Goal: Complete application form: Complete application form

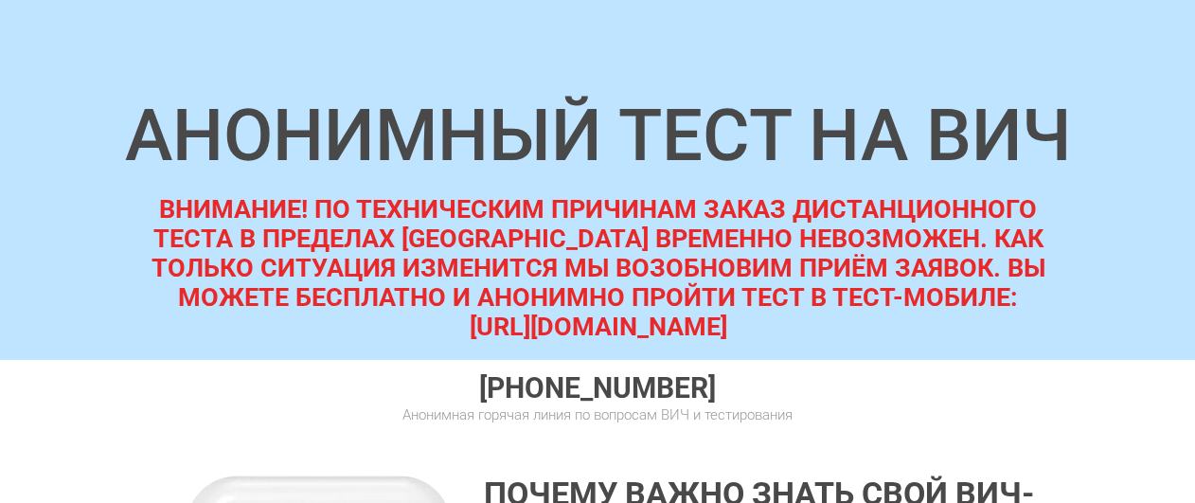
click at [160, 205] on strong "ВНИМАНИЕ! ПО ТЕХНИЧЕСКИМ ПРИЧИНАМ ЗАКАЗ ДИСТАНЦИОННОГО ТЕСТА В ПРЕДЕЛАХ НОВОСИБ…" at bounding box center [599, 253] width 894 height 118
click at [140, 199] on div "ВНИМАНИЕ! ПО ТЕХНИЧЕСКИМ ПРИЧИНАМ ЗАКАЗ ДИСТАНЦИОННОГО ТЕСТА В ПРЕДЕЛАХ НОВОСИБ…" at bounding box center [597, 356] width 955 height 323
drag, startPoint x: 162, startPoint y: 204, endPoint x: 930, endPoint y: 320, distance: 776.7
click at [930, 320] on div "ВНИМАНИЕ! ПО ТЕХНИЧЕСКИМ ПРИЧИНАМ ЗАКАЗ ДИСТАНЦИОННОГО ТЕСТА В ПРЕДЕЛАХ НОВОСИБ…" at bounding box center [597, 356] width 955 height 323
click at [457, 236] on strong "ВНИМАНИЕ! ПО ТЕХНИЧЕСКИМ ПРИЧИНАМ ЗАКАЗ ДИСТАНЦИОННОГО ТЕСТА В ПРЕДЕЛАХ НОВОСИБ…" at bounding box center [599, 253] width 894 height 118
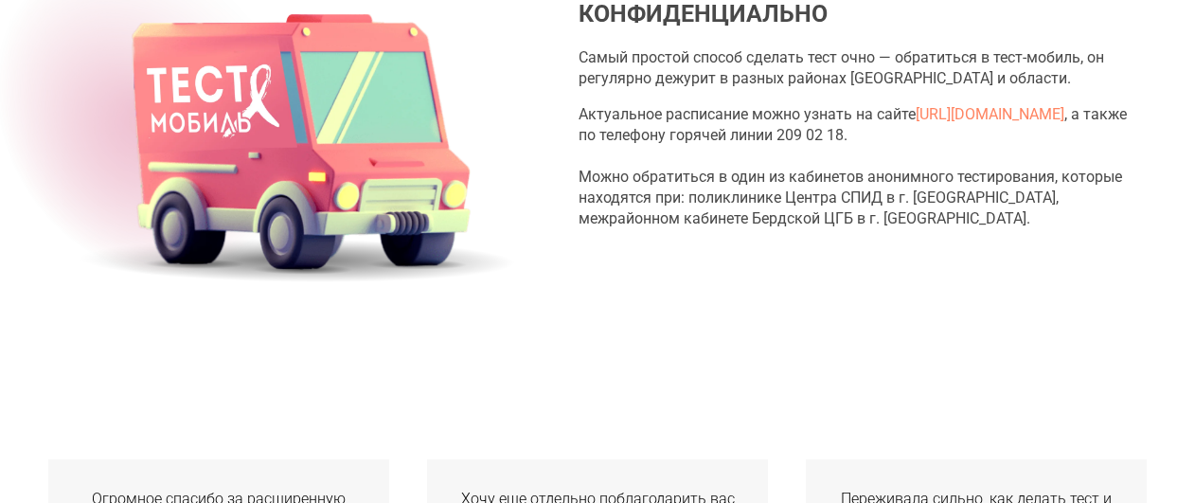
scroll to position [3412, 0]
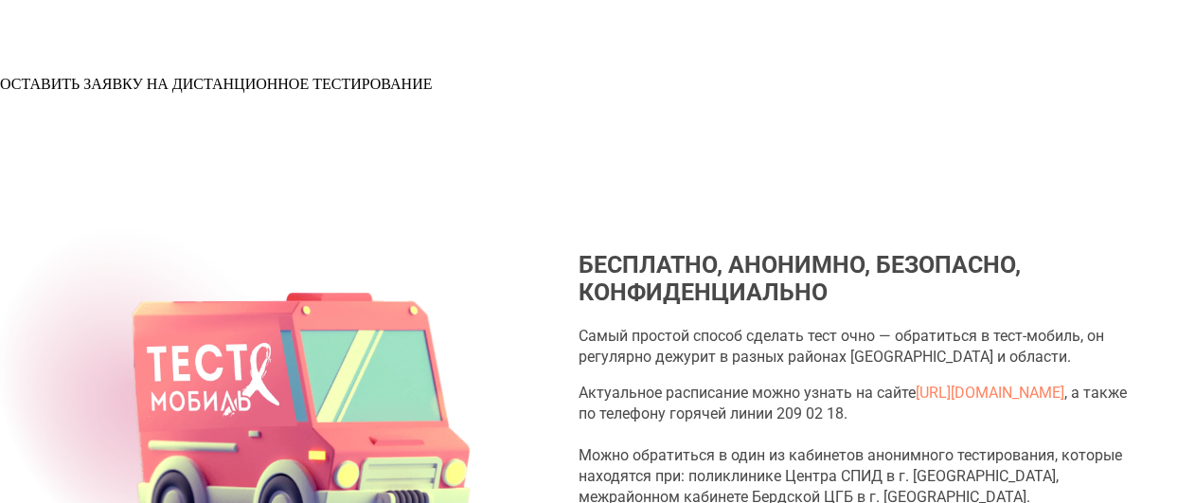
click at [432, 92] on span "ОСТАВИТЬ ЗАЯВКУ НА ДИСТАНЦИОННОЕ ТЕСТИРОВАНИЕ" at bounding box center [216, 84] width 432 height 16
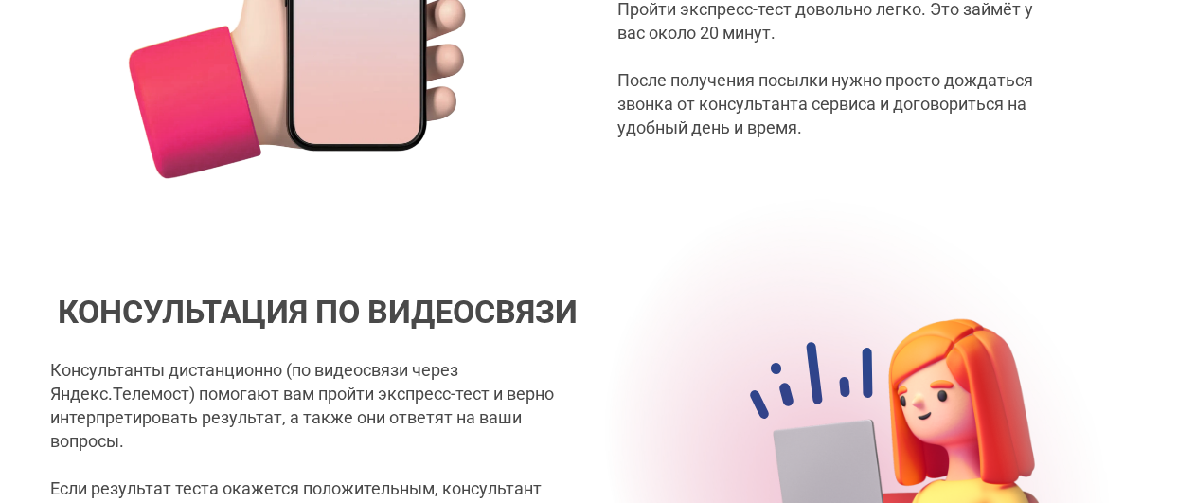
scroll to position [1879, 0]
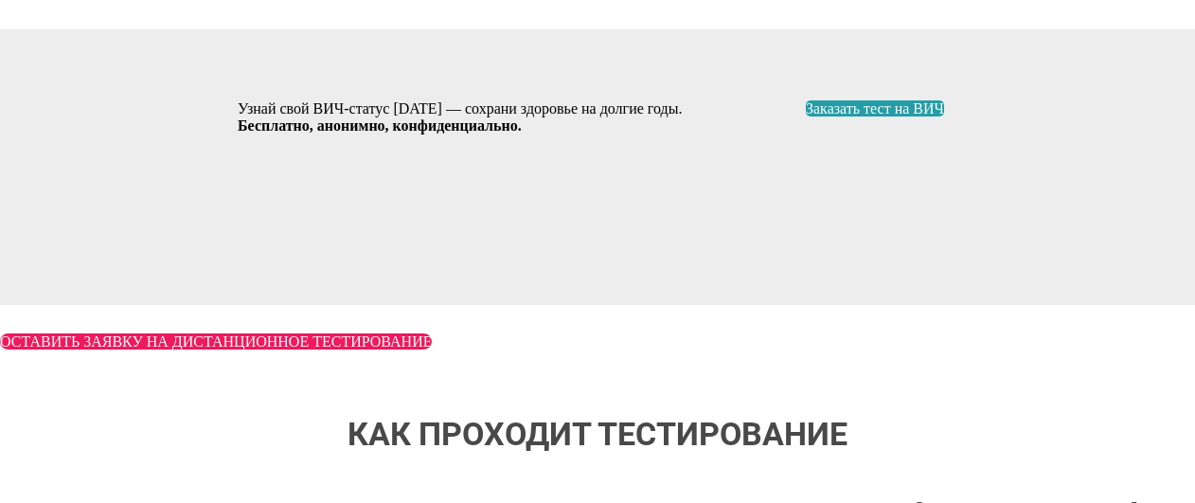
scroll to position [1007, 0]
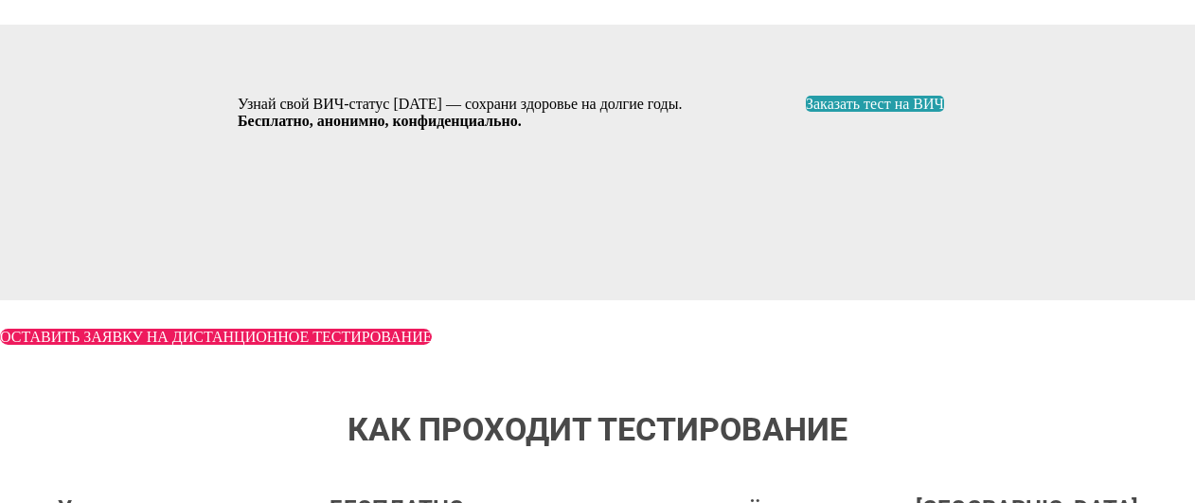
click at [895, 112] on span "Заказать тест на ВИЧ" at bounding box center [875, 104] width 138 height 16
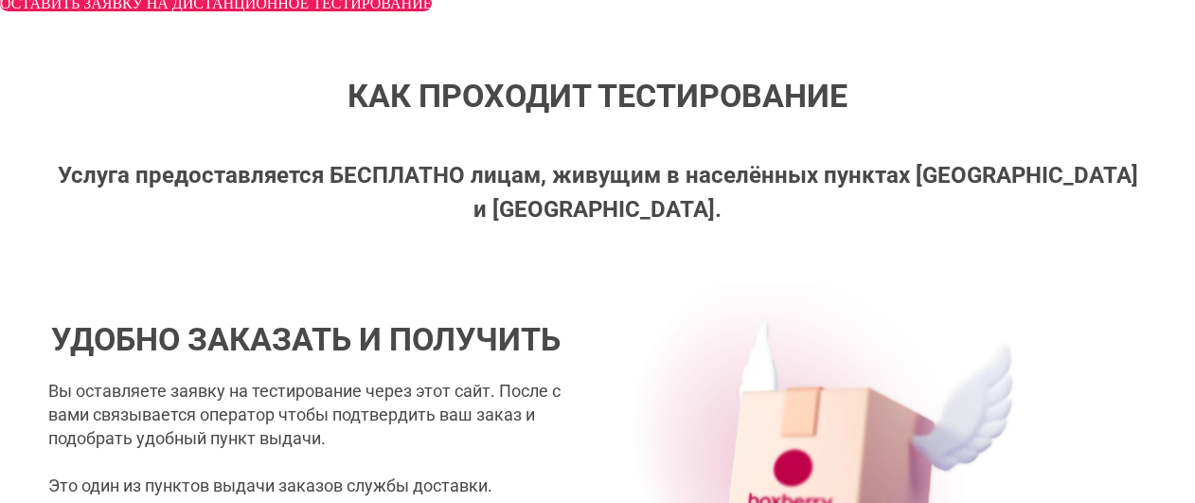
scroll to position [1175, 0]
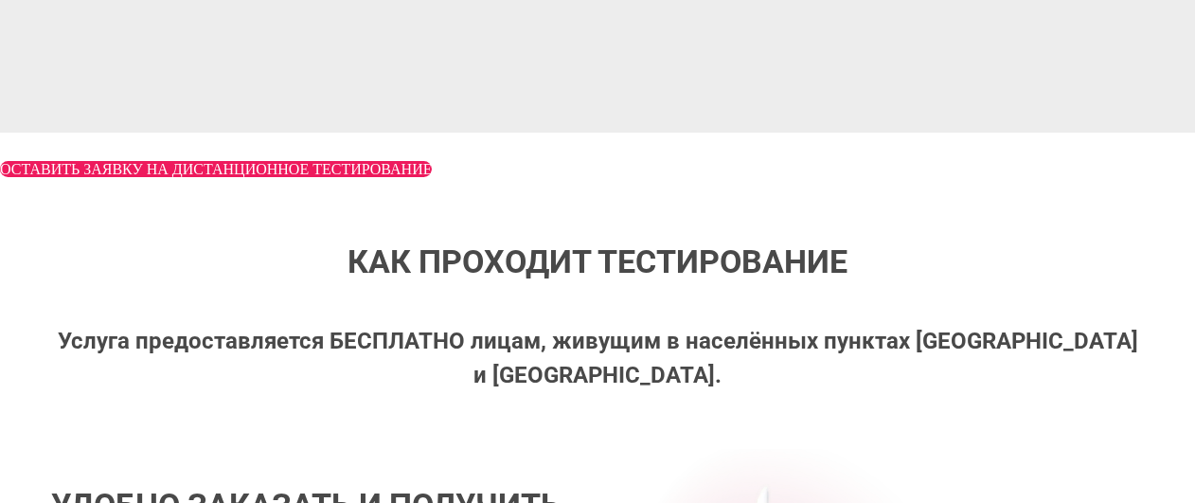
click at [432, 177] on link "ОСТАВИТЬ ЗАЯВКУ НА ДИСТАНЦИОННОЕ ТЕСТИРОВАНИЕ" at bounding box center [216, 169] width 432 height 16
click at [432, 177] on span "ОСТАВИТЬ ЗАЯВКУ НА ДИСТАНЦИОННОЕ ТЕСТИРОВАНИЕ" at bounding box center [216, 169] width 432 height 16
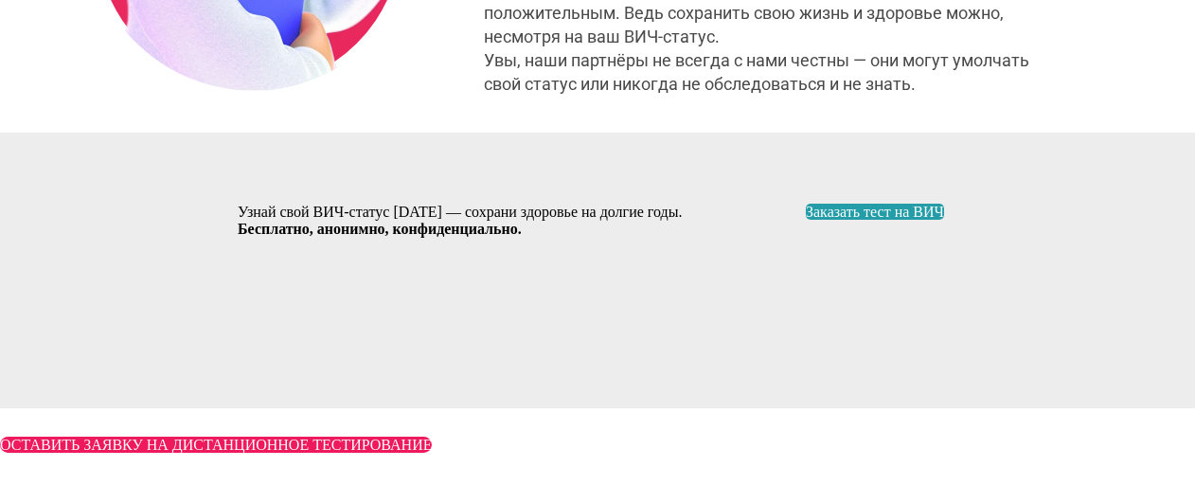
scroll to position [970, 0]
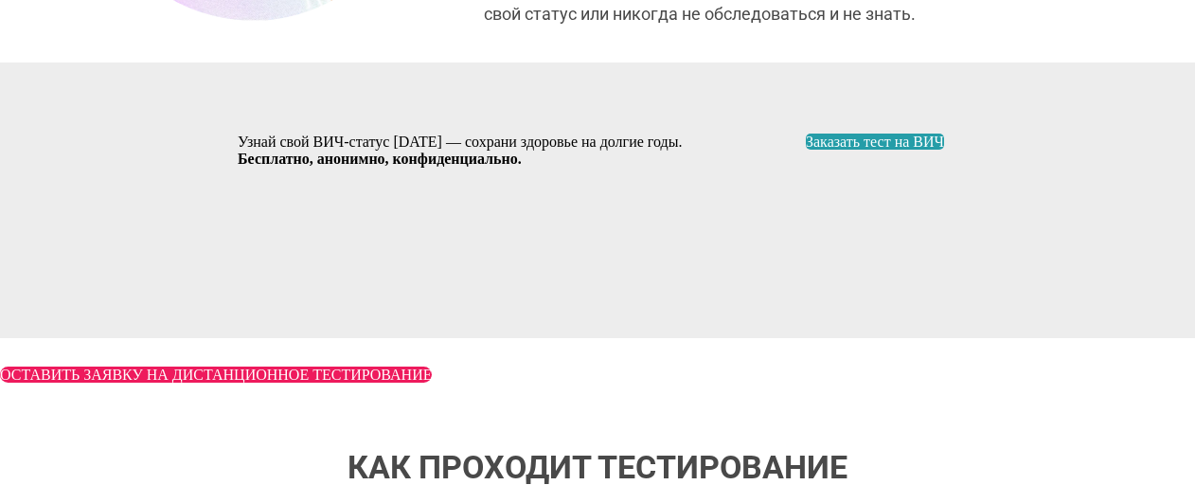
click at [889, 150] on span "Заказать тест на ВИЧ" at bounding box center [875, 142] width 138 height 16
click at [911, 150] on span "Заказать тест на ВИЧ" at bounding box center [875, 142] width 138 height 16
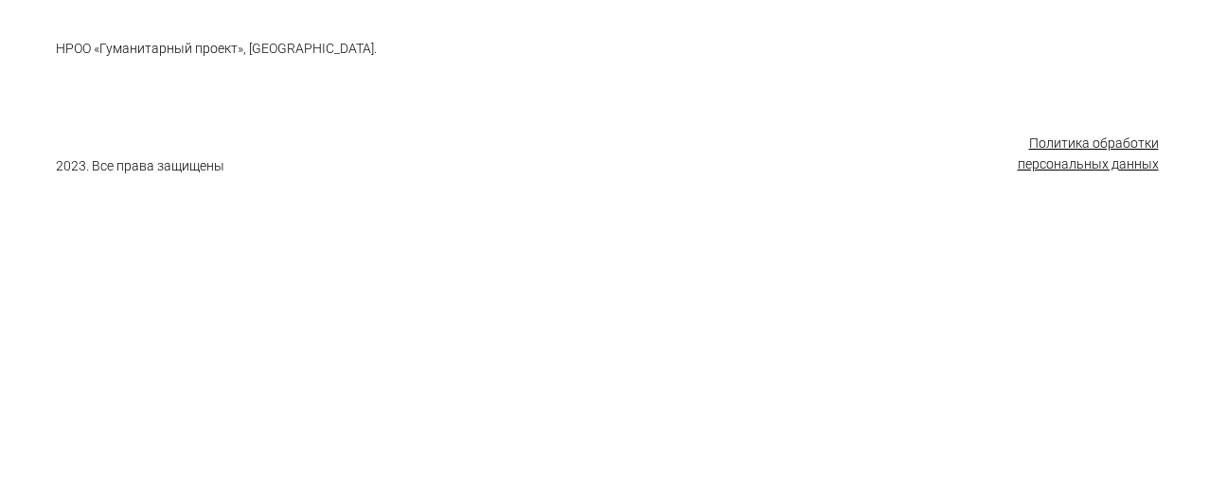
click at [752, 145] on div at bounding box center [604, 99] width 1209 height 199
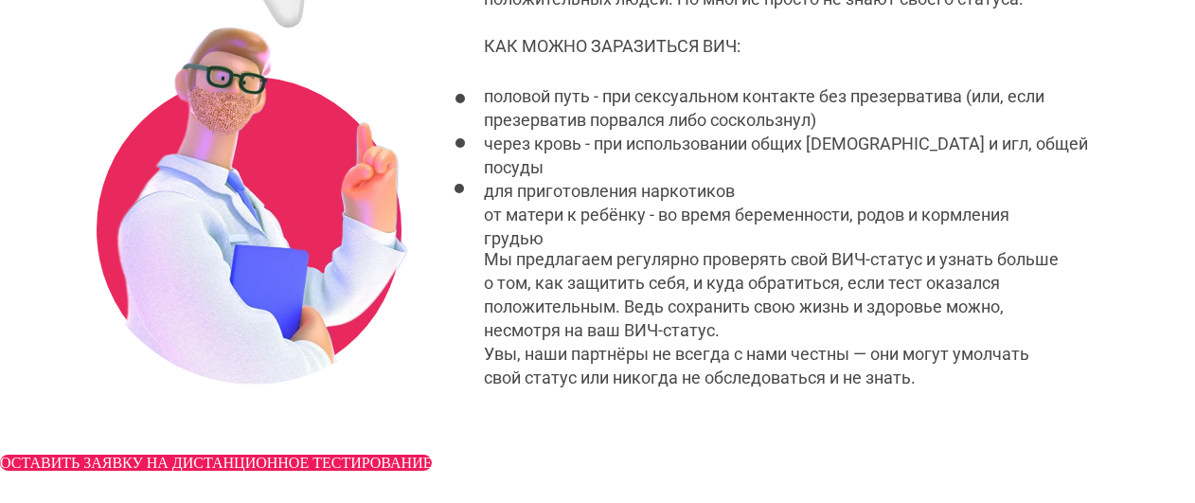
scroll to position [811, 0]
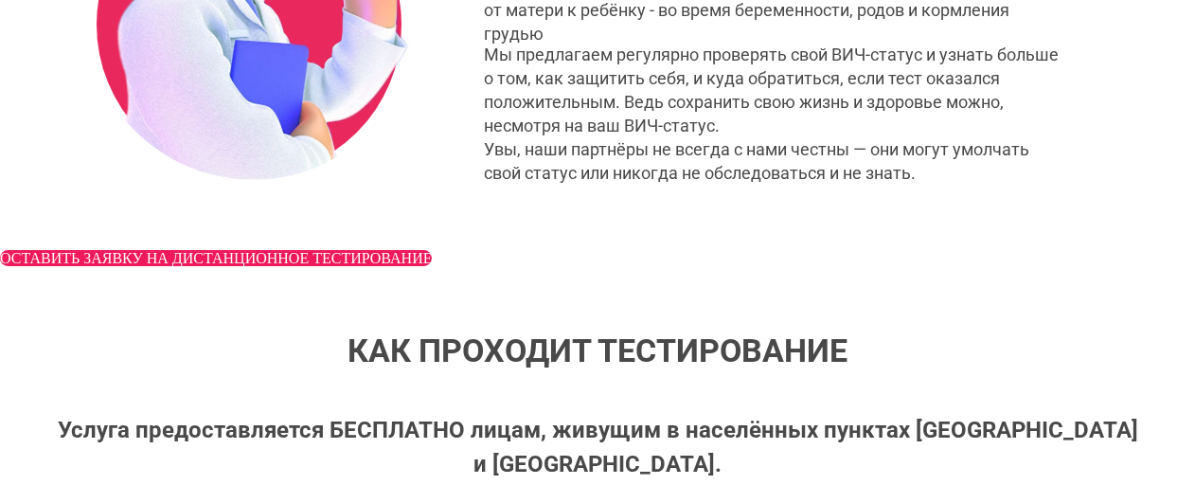
click at [432, 266] on span "ОСТАВИТЬ ЗАЯВКУ НА ДИСТАНЦИОННОЕ ТЕСТИРОВАНИЕ" at bounding box center [216, 258] width 432 height 16
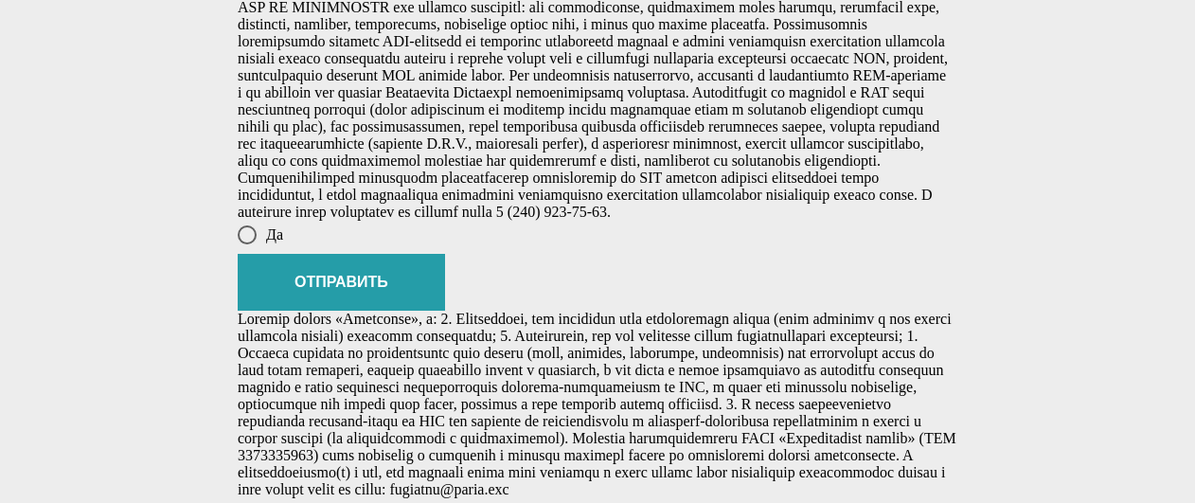
scroll to position [1235, 0]
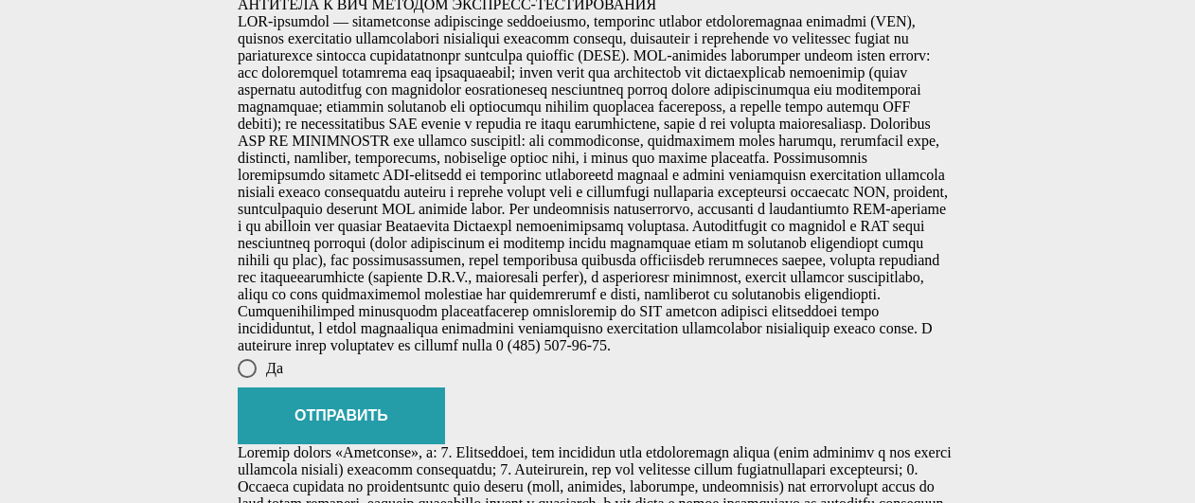
scroll to position [1105, 0]
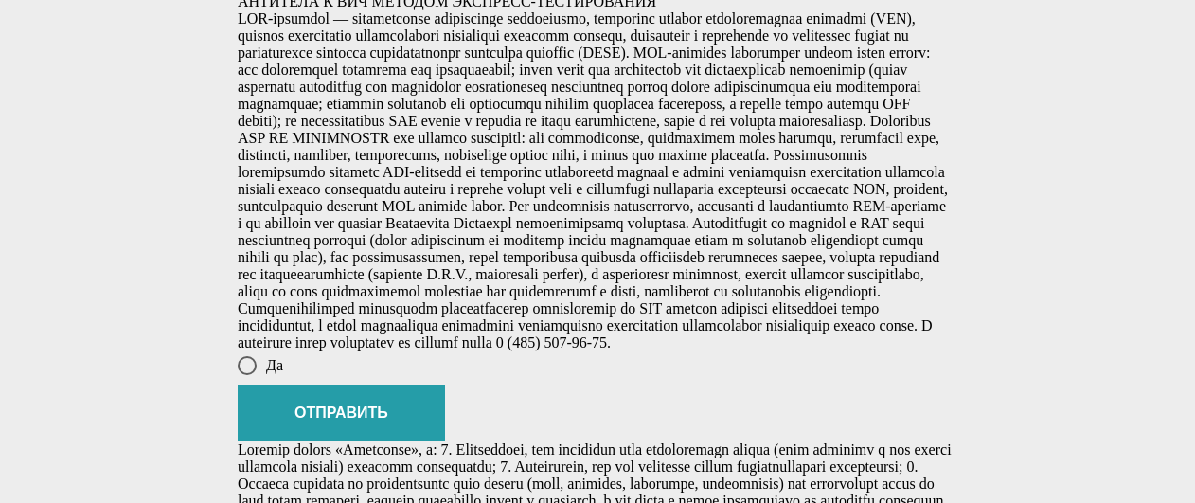
drag, startPoint x: 1056, startPoint y: 336, endPoint x: 958, endPoint y: 337, distance: 97.5
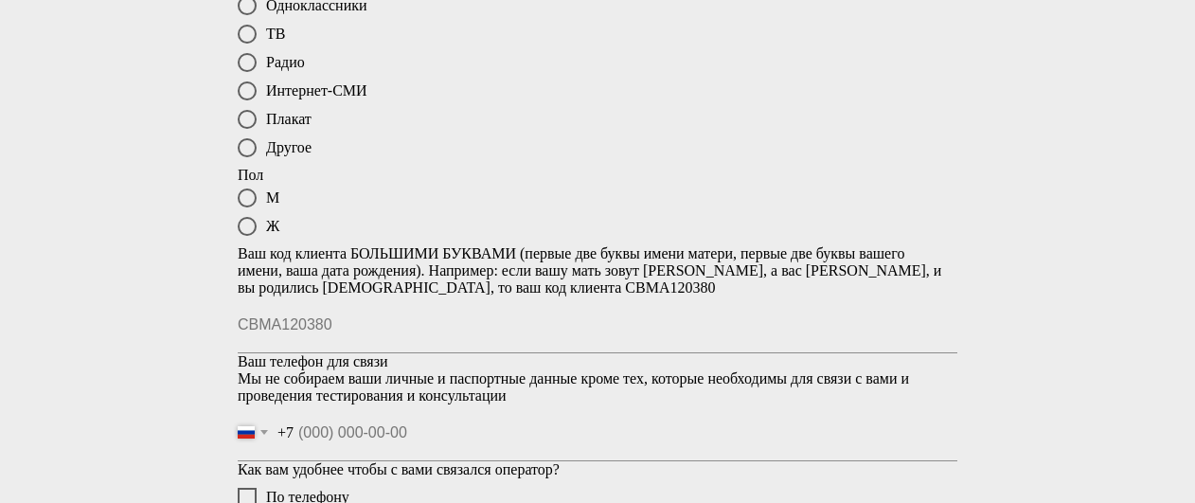
scroll to position [820, 0]
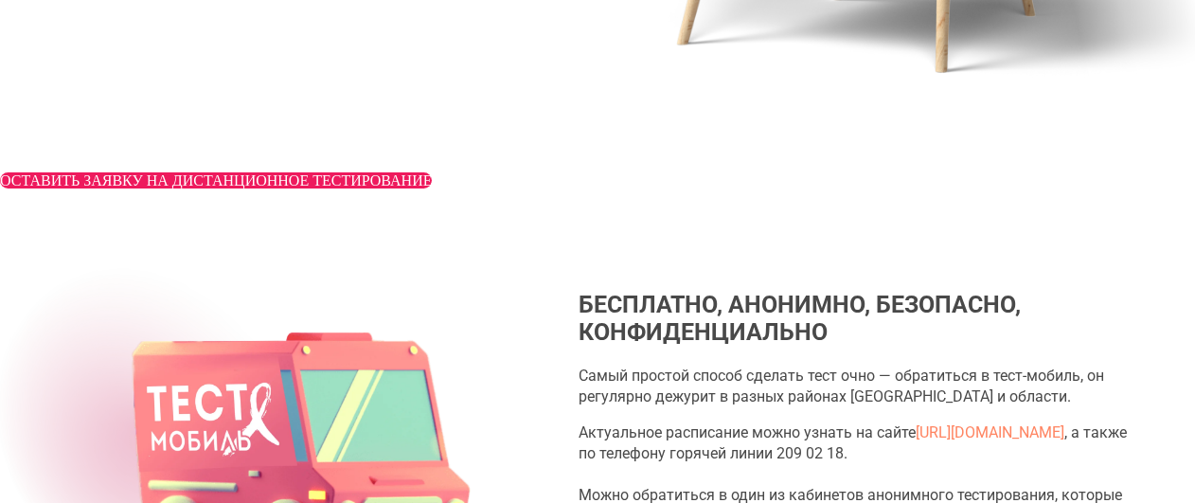
scroll to position [2915, 0]
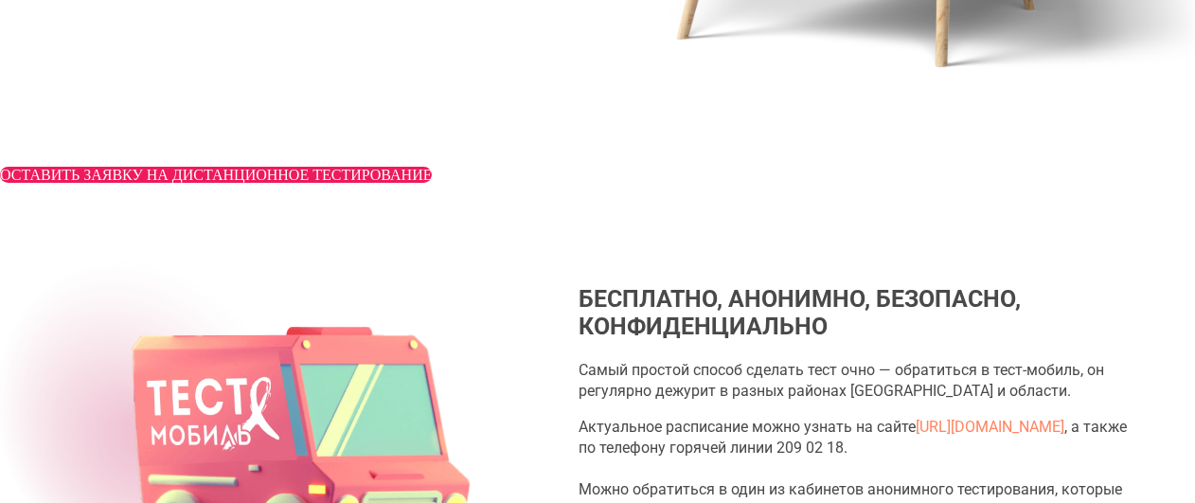
click at [432, 183] on span "ОСТАВИТЬ ЗАЯВКУ НА ДИСТАНЦИОННОЕ ТЕСТИРОВАНИЕ" at bounding box center [216, 175] width 432 height 16
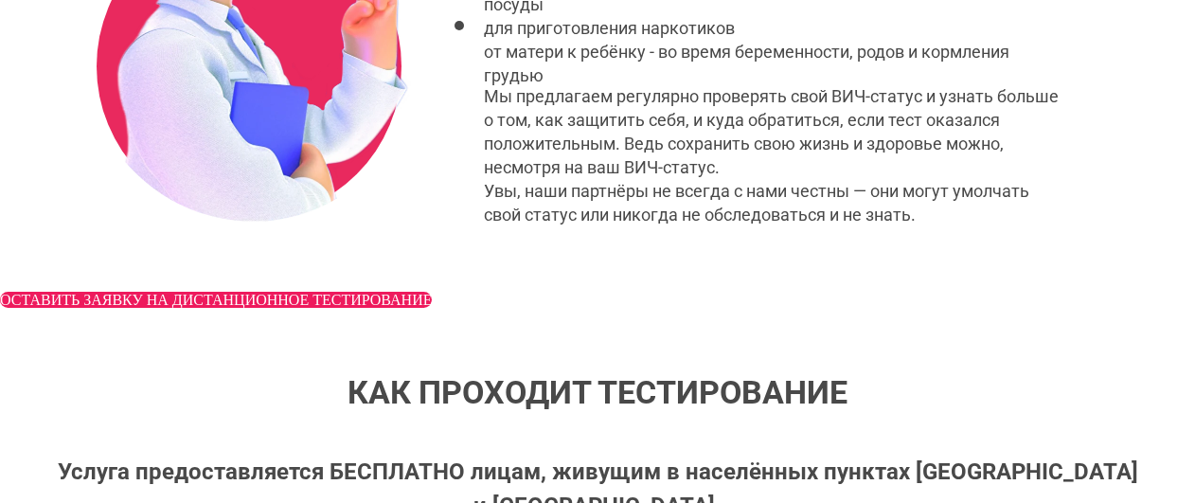
scroll to position [945, 0]
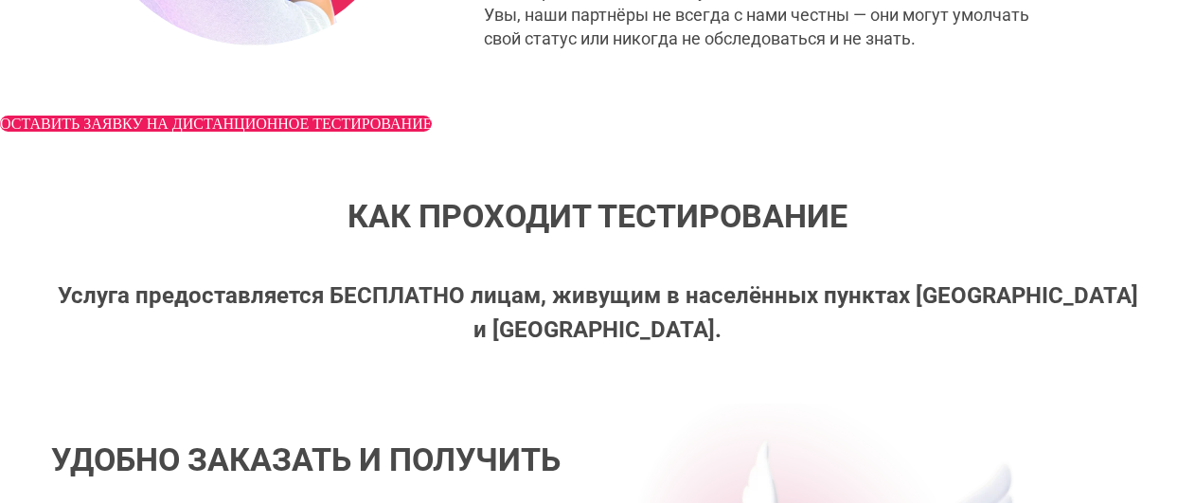
click at [432, 132] on span "ОСТАВИТЬ ЗАЯВКУ НА ДИСТАНЦИОННОЕ ТЕСТИРОВАНИЕ" at bounding box center [216, 124] width 432 height 16
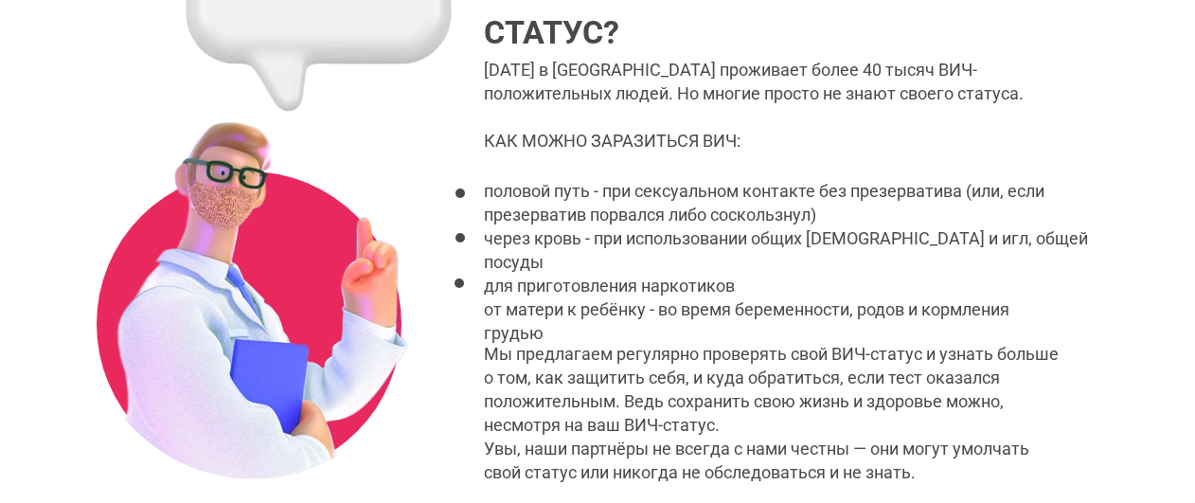
scroll to position [999, 0]
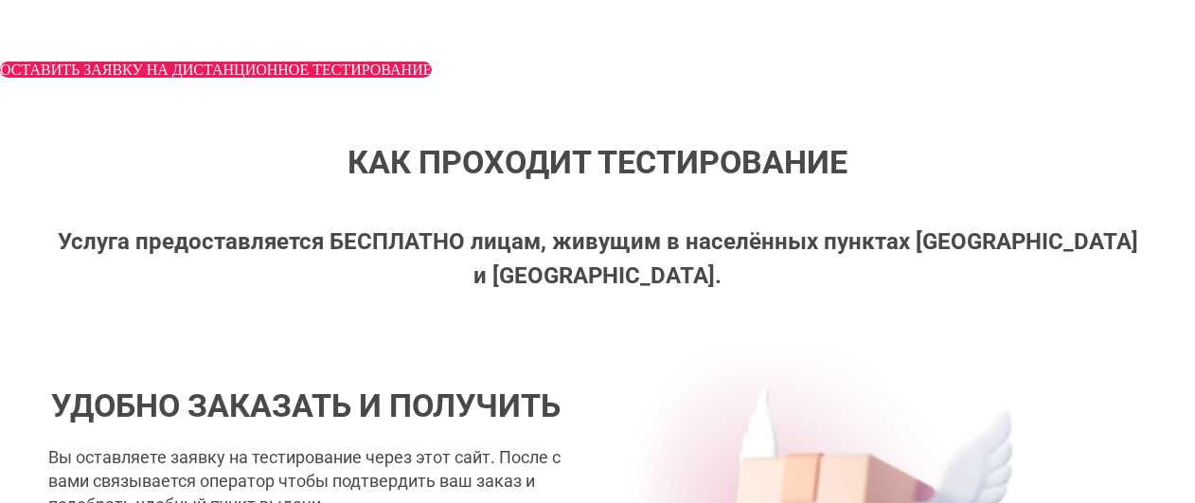
click at [432, 78] on span "ОСТАВИТЬ ЗАЯВКУ НА ДИСТАНЦИОННОЕ ТЕСТИРОВАНИЕ" at bounding box center [216, 70] width 432 height 16
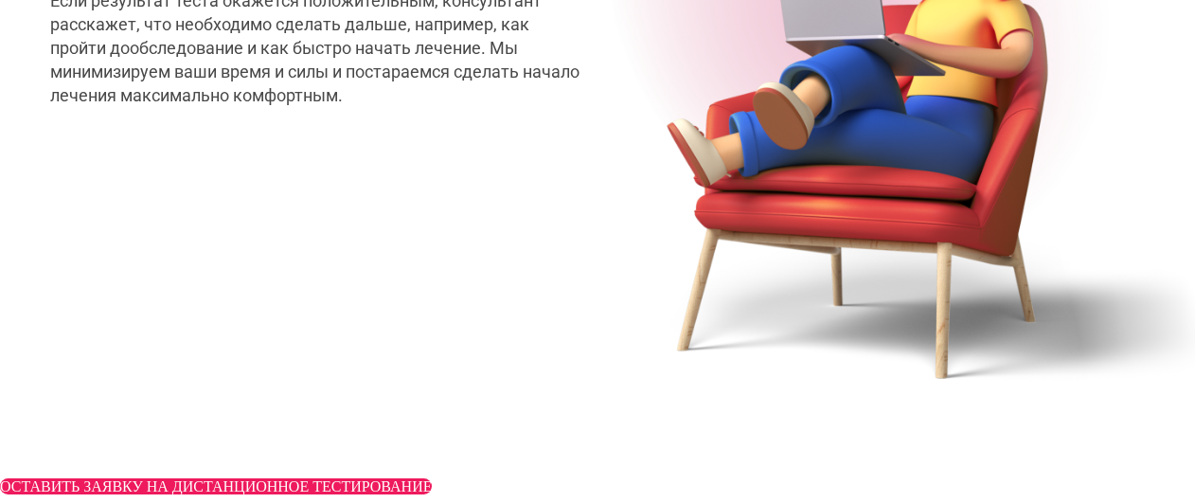
scroll to position [2957, 0]
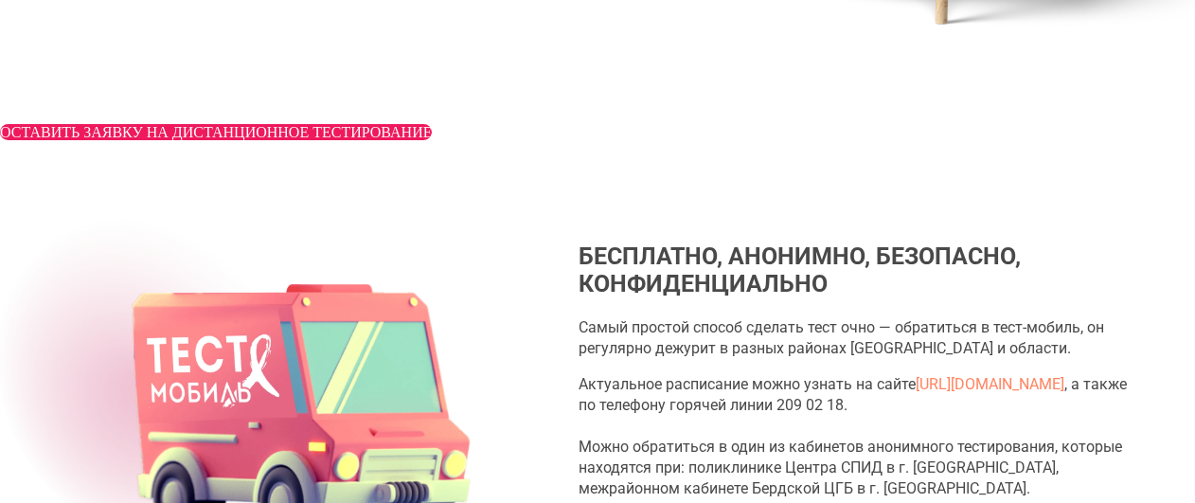
click at [432, 140] on span "ОСТАВИТЬ ЗАЯВКУ НА ДИСТАНЦИОННОЕ ТЕСТИРОВАНИЕ" at bounding box center [216, 132] width 432 height 16
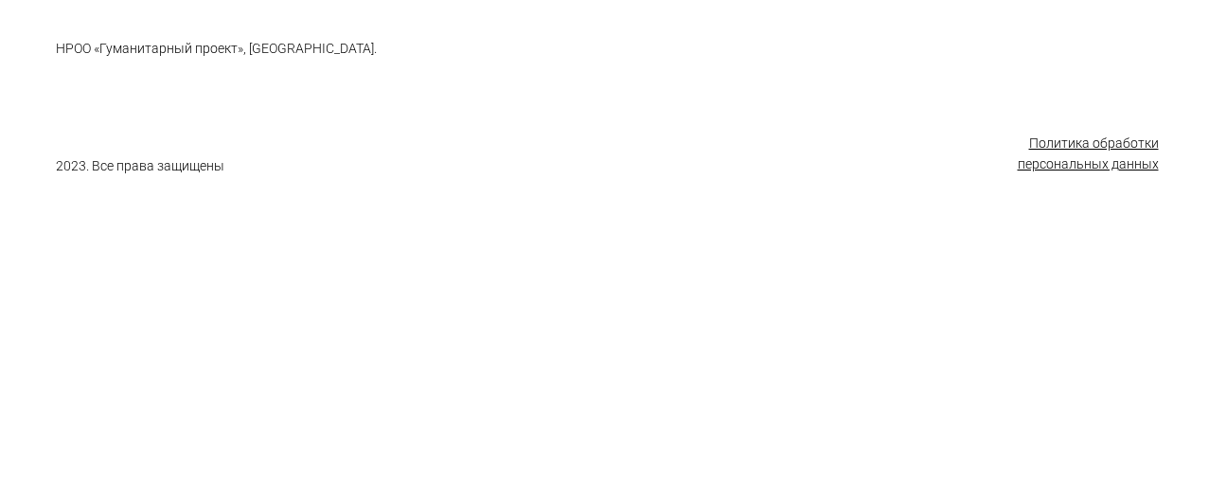
click at [502, 92] on div at bounding box center [604, 99] width 1209 height 199
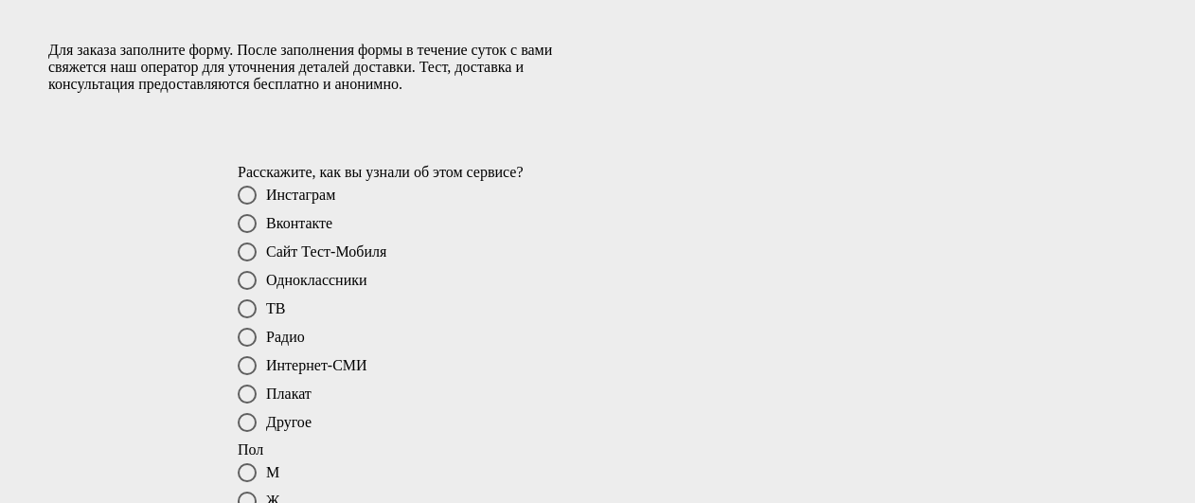
scroll to position [41, 0]
click at [312, 204] on span "Инстаграм" at bounding box center [300, 195] width 69 height 15
click at [255, 204] on input "Инстаграм" at bounding box center [248, 197] width 12 height 12
radio input "true"
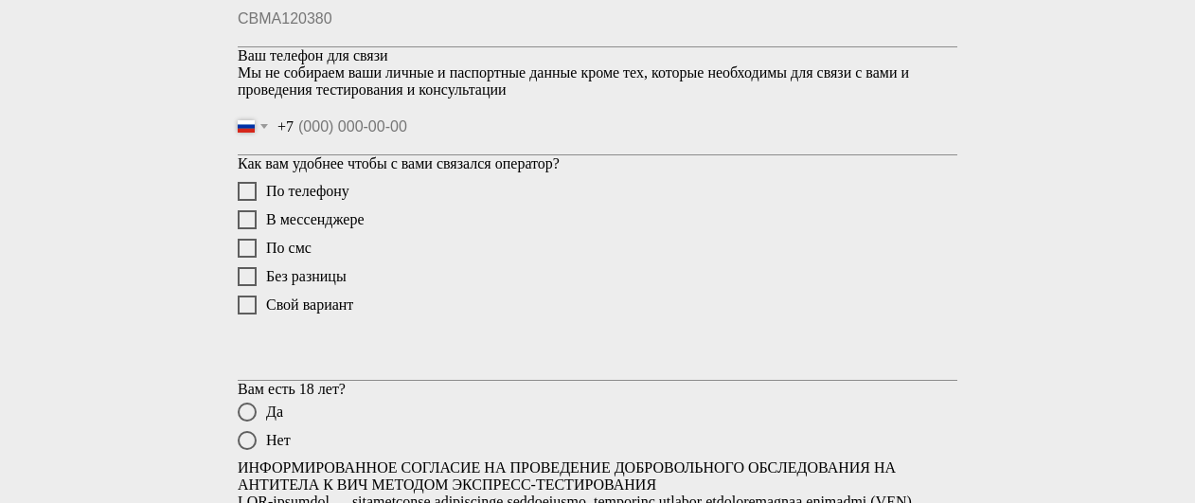
scroll to position [638, 0]
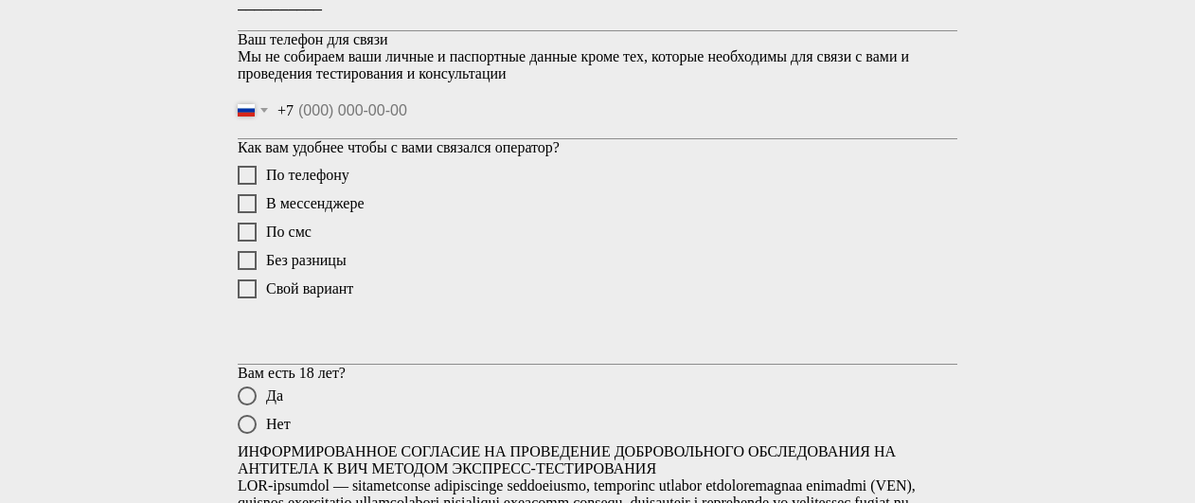
click at [315, 31] on input "__________" at bounding box center [598, 2] width 720 height 57
type input "нннн123456"
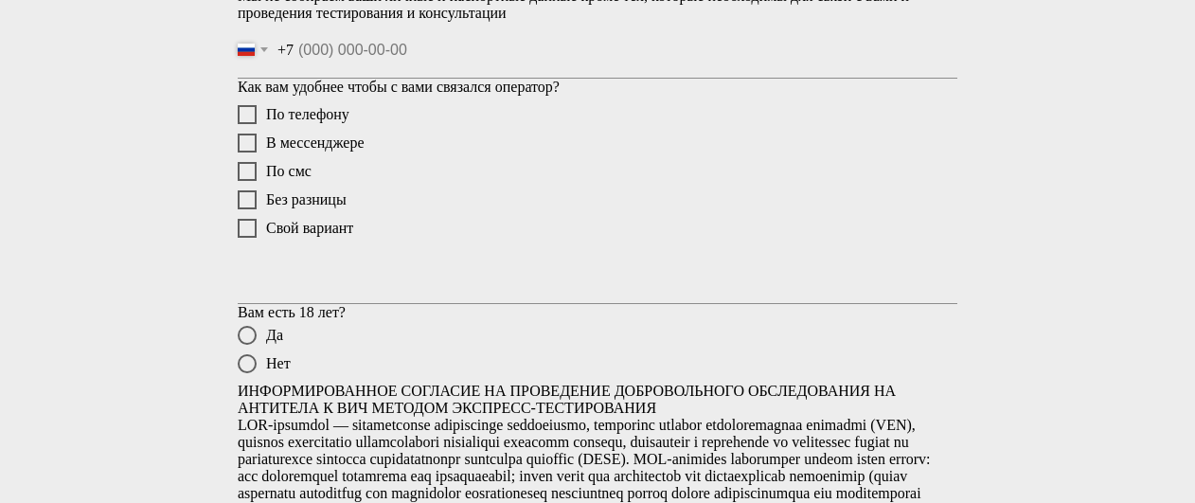
scroll to position [700, 0]
click at [355, 77] on input "Ваш телефон для связи" at bounding box center [627, 49] width 659 height 56
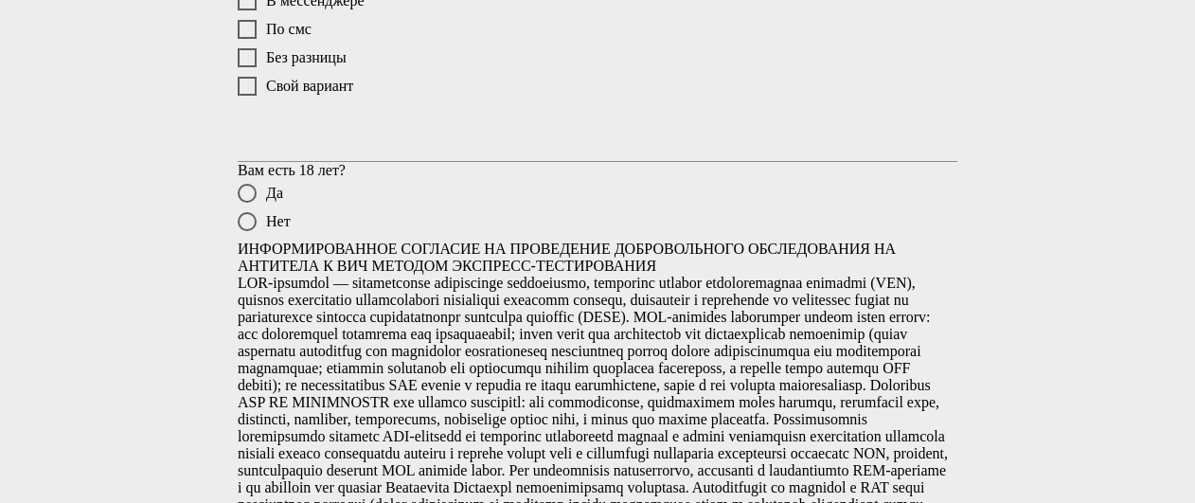
scroll to position [843, 0]
type input "[PHONE_NUMBER]"
checkbox input "true"
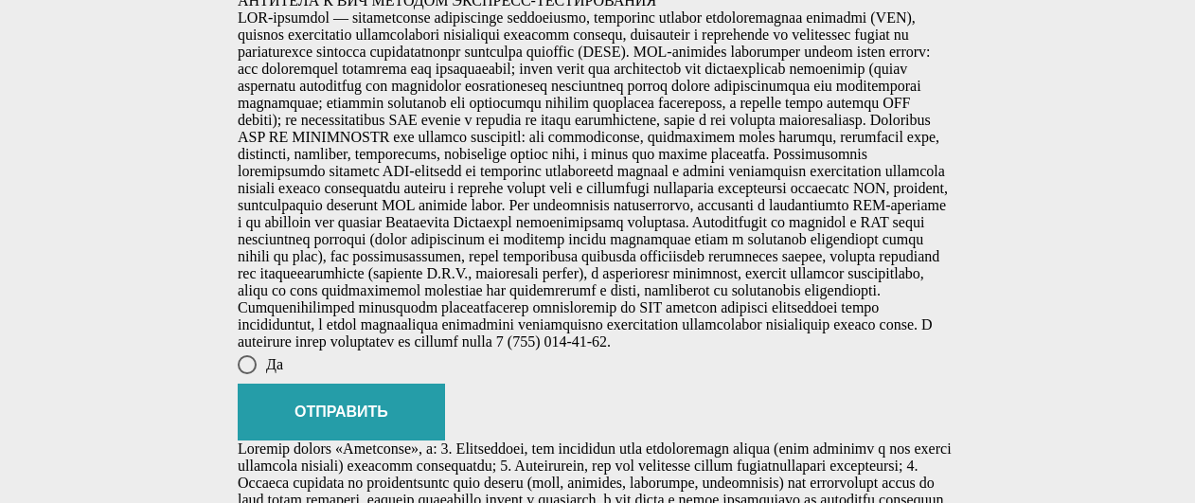
scroll to position [1129, 0]
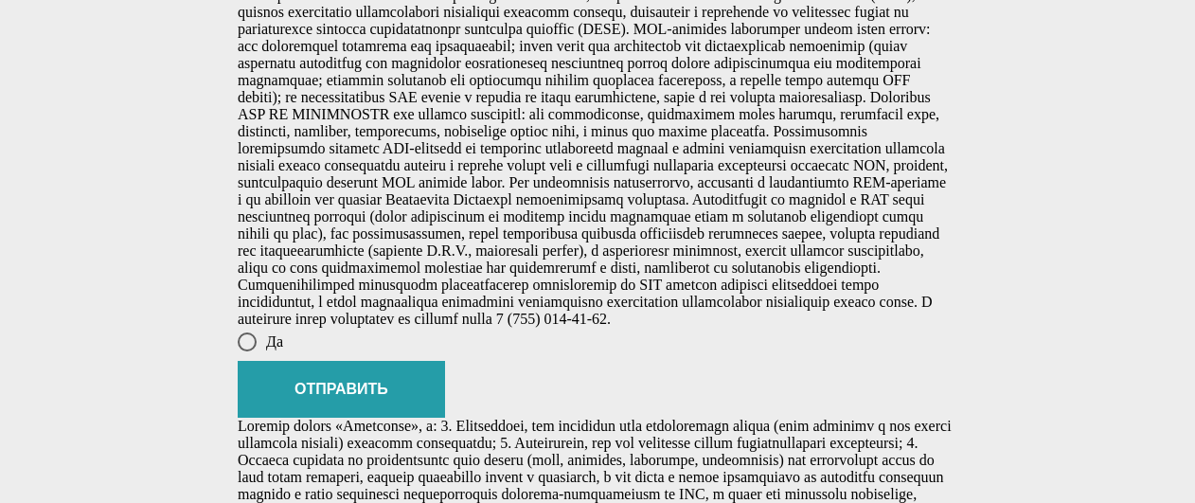
radio input "true"
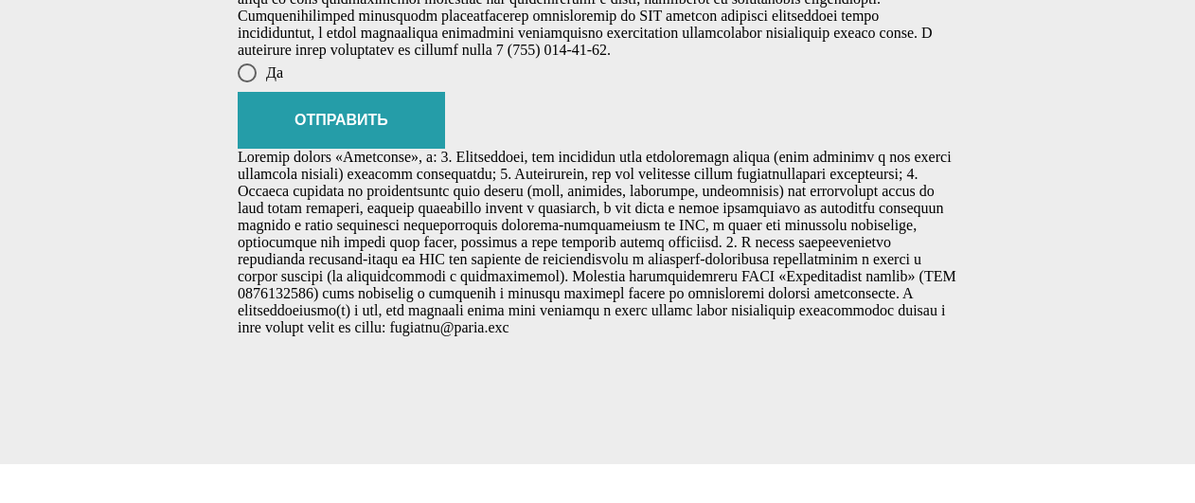
scroll to position [1670, 0]
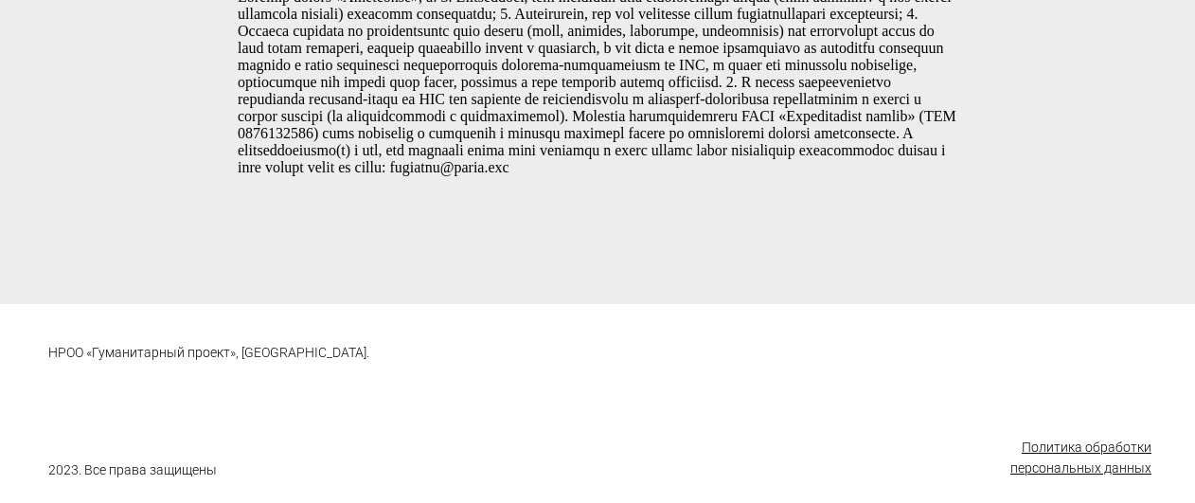
radio input "true"
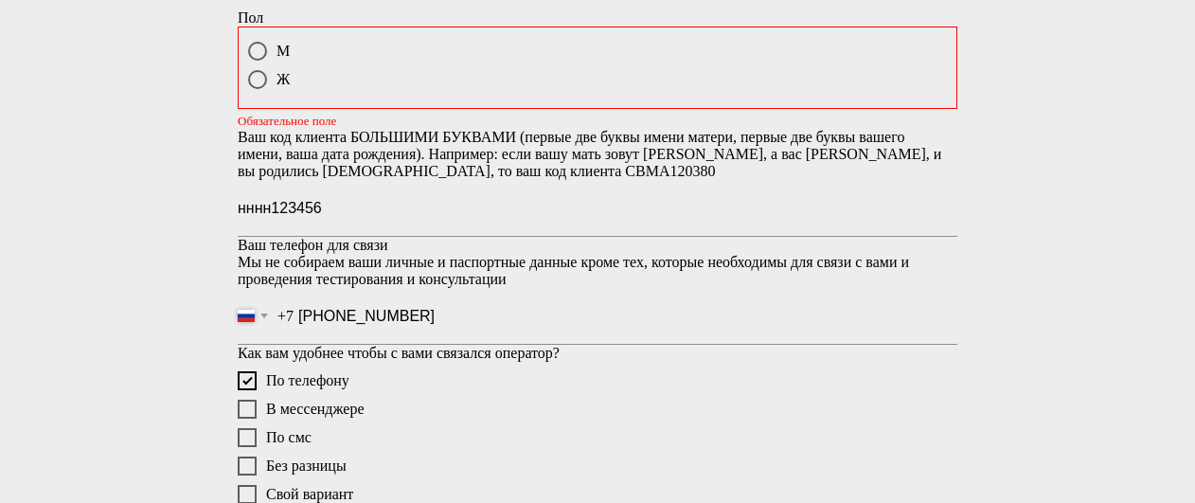
click at [250, 61] on div at bounding box center [257, 51] width 19 height 19
click at [253, 59] on input "М" at bounding box center [259, 52] width 12 height 12
radio input "true"
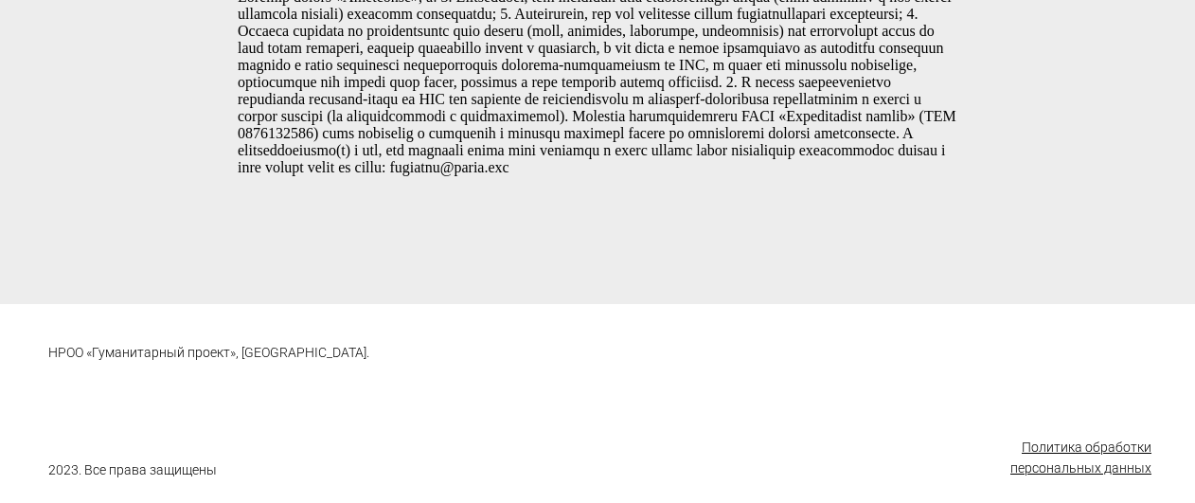
scroll to position [2008, 0]
radio input "false"
checkbox input "false"
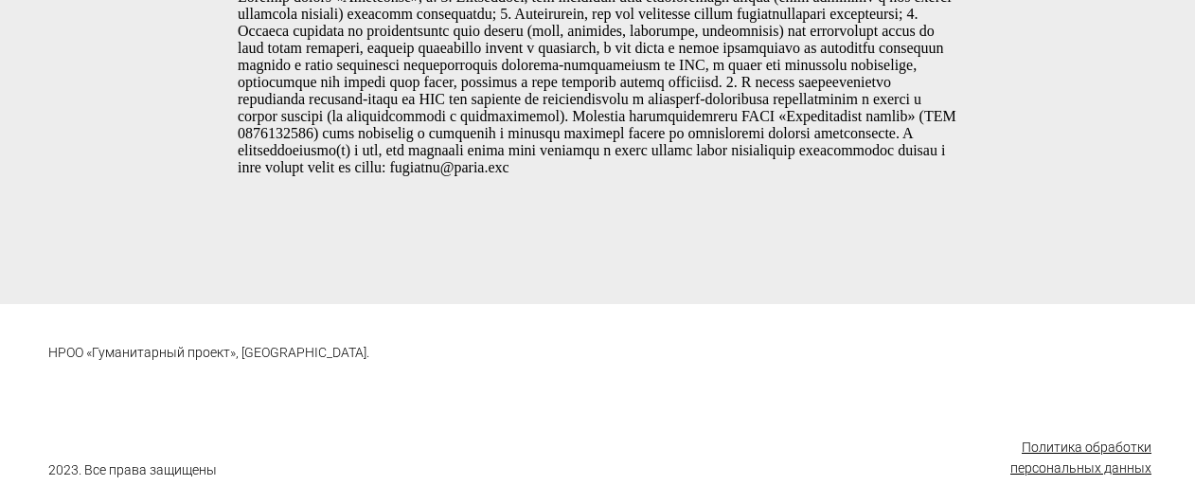
radio input "false"
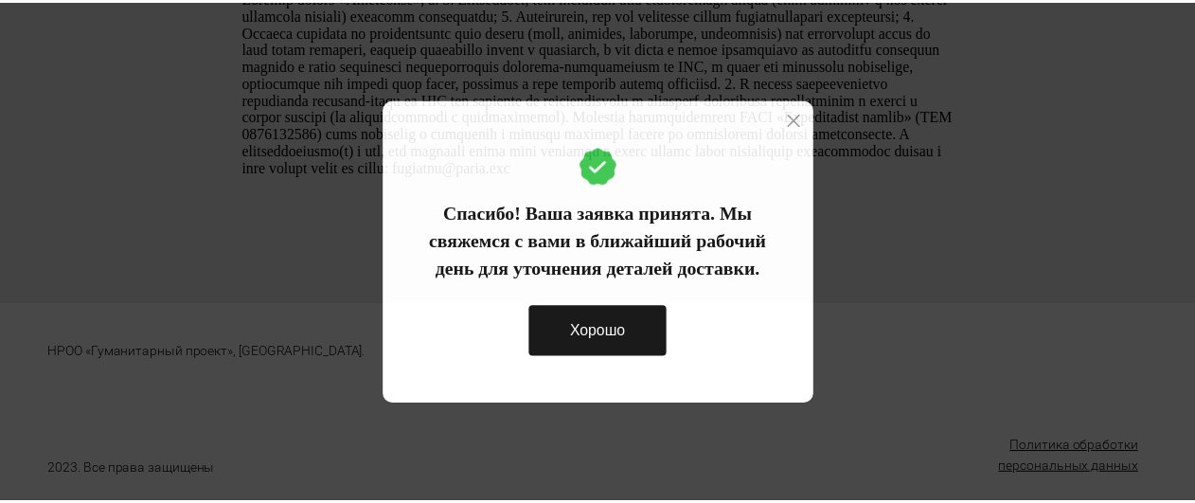
scroll to position [1770, 0]
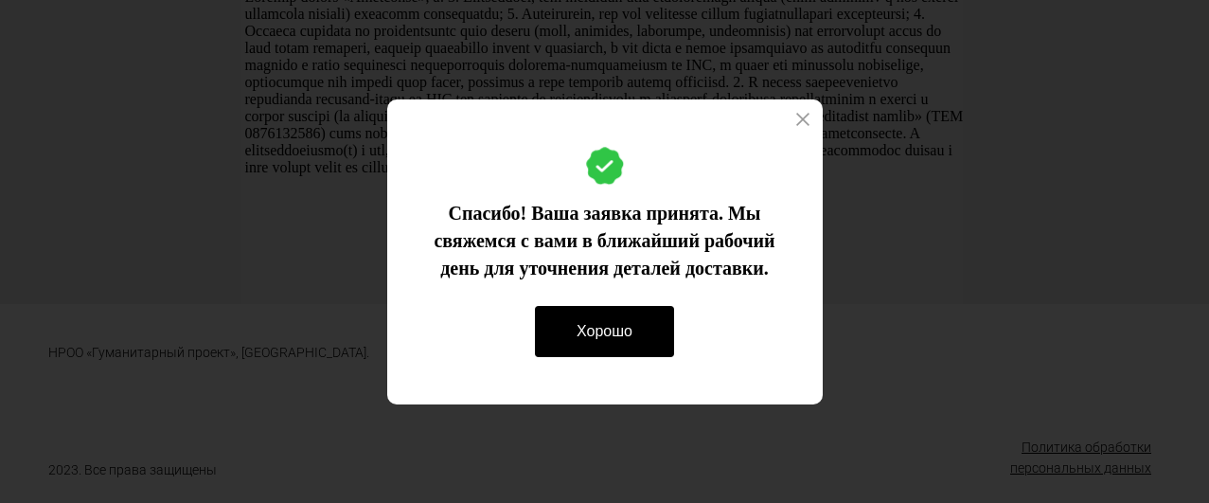
click at [613, 343] on button "Хорошо" at bounding box center [604, 331] width 139 height 51
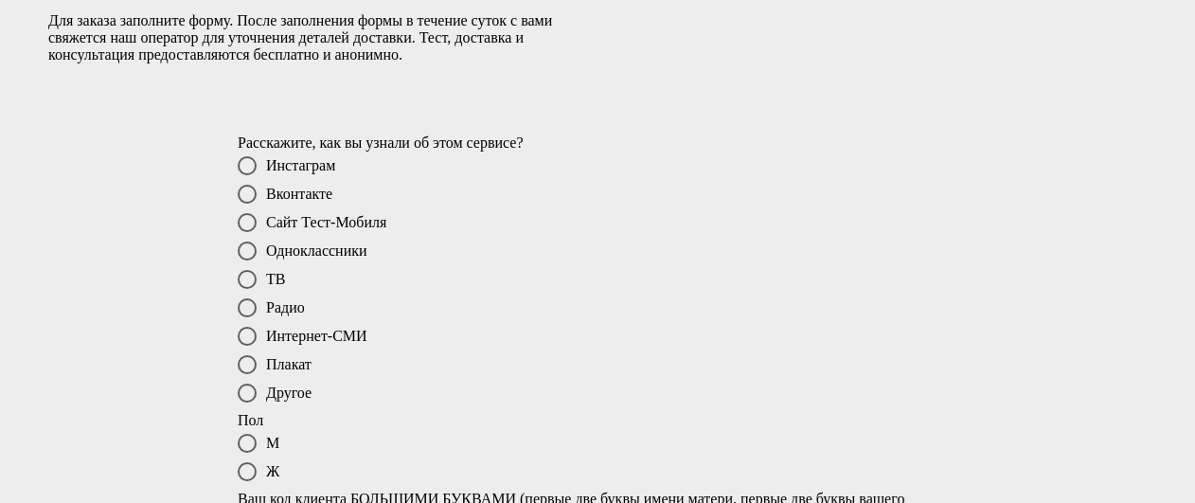
scroll to position [0, 0]
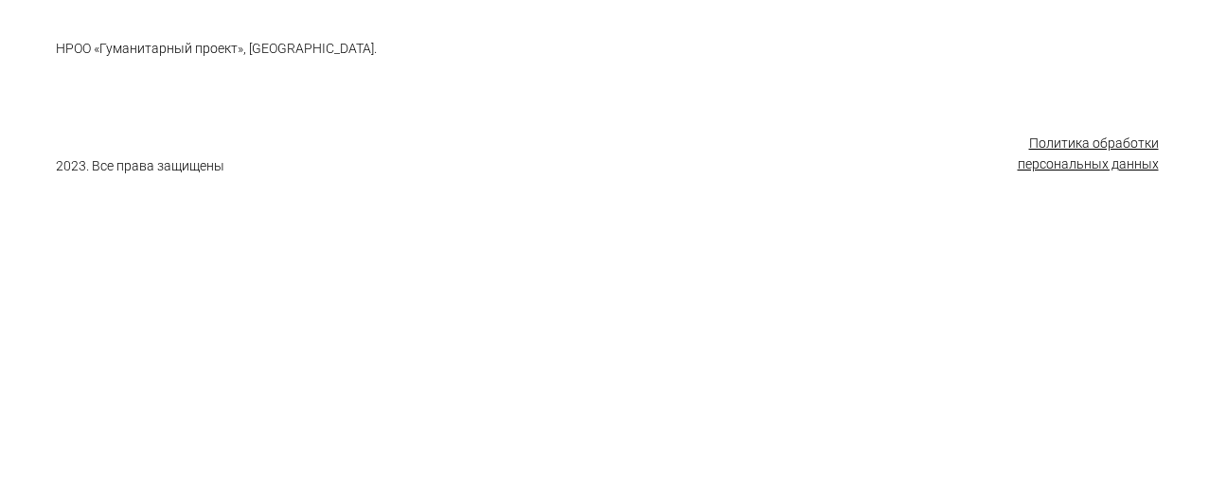
click at [418, 128] on div at bounding box center [604, 99] width 1209 height 199
click at [1068, 137] on u "Политика обработки персональных данных" at bounding box center [1088, 153] width 141 height 36
